Goal: Task Accomplishment & Management: Use online tool/utility

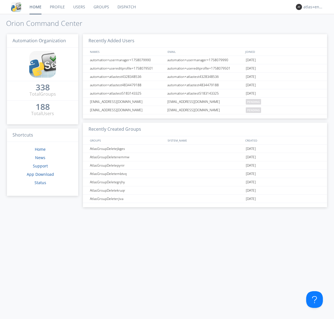
click at [126, 7] on link "Dispatch" at bounding box center [126, 7] width 27 height 14
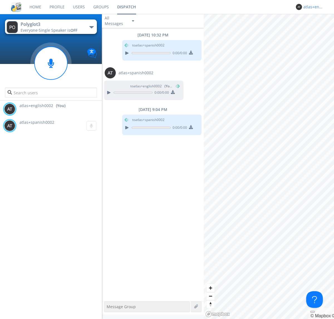
click at [312, 7] on div "atlas+english0002" at bounding box center [313, 7] width 21 height 6
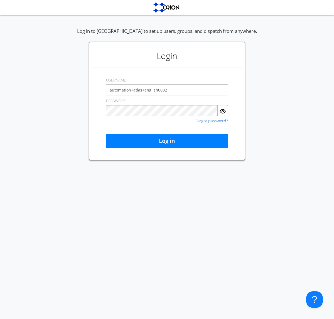
type input "automation+atlas+english0002"
click at [167, 141] on button "Log in" at bounding box center [167, 141] width 122 height 14
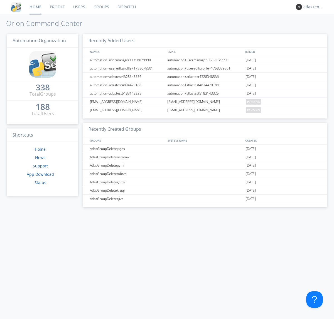
click at [126, 7] on link "Dispatch" at bounding box center [126, 7] width 27 height 14
